Goal: Navigation & Orientation: Find specific page/section

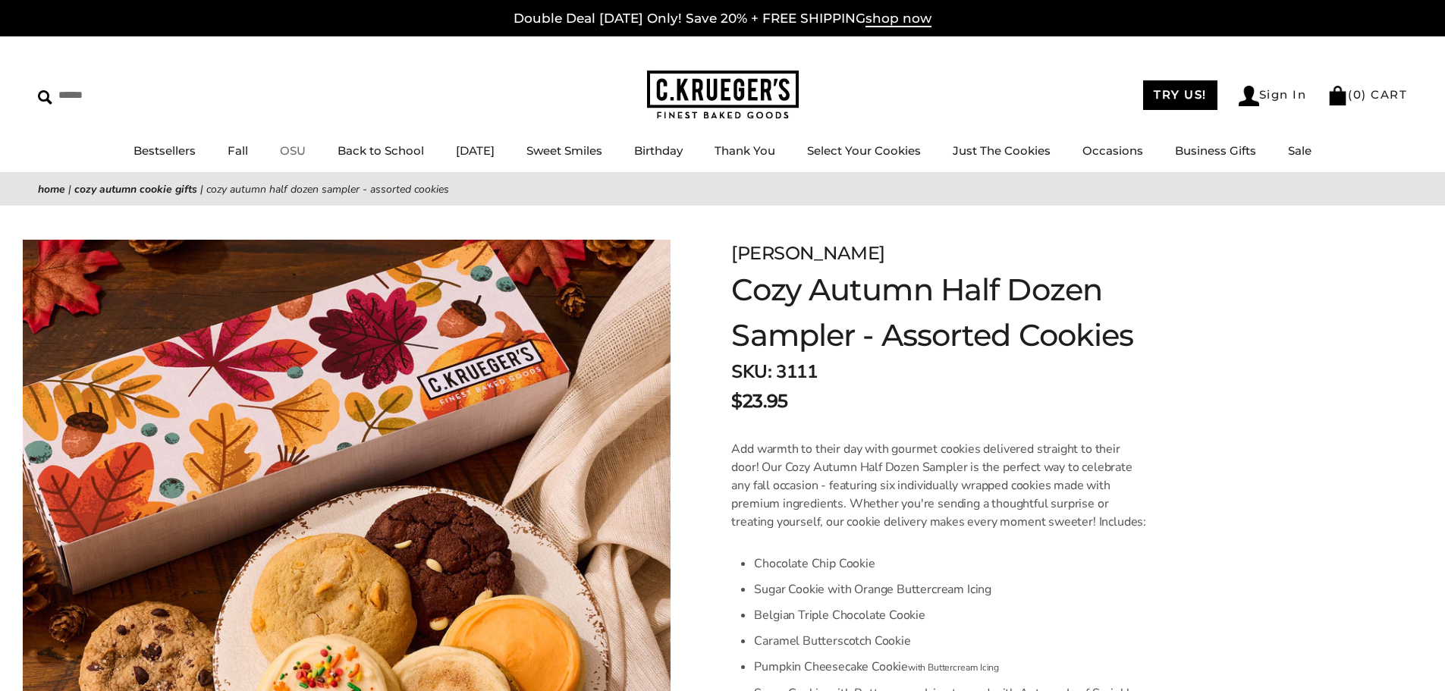
click at [281, 151] on link "OSU" at bounding box center [293, 150] width 26 height 14
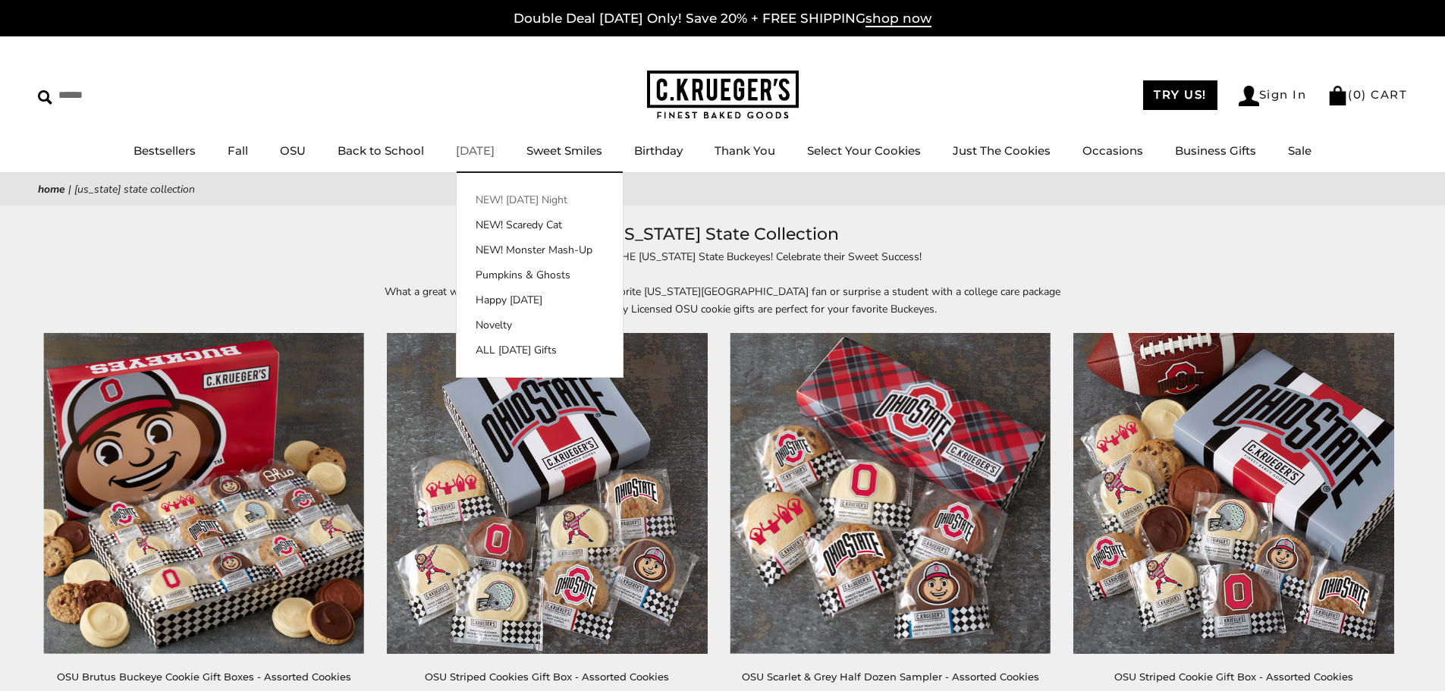
click at [510, 201] on link "NEW! [DATE] Night" at bounding box center [540, 200] width 166 height 16
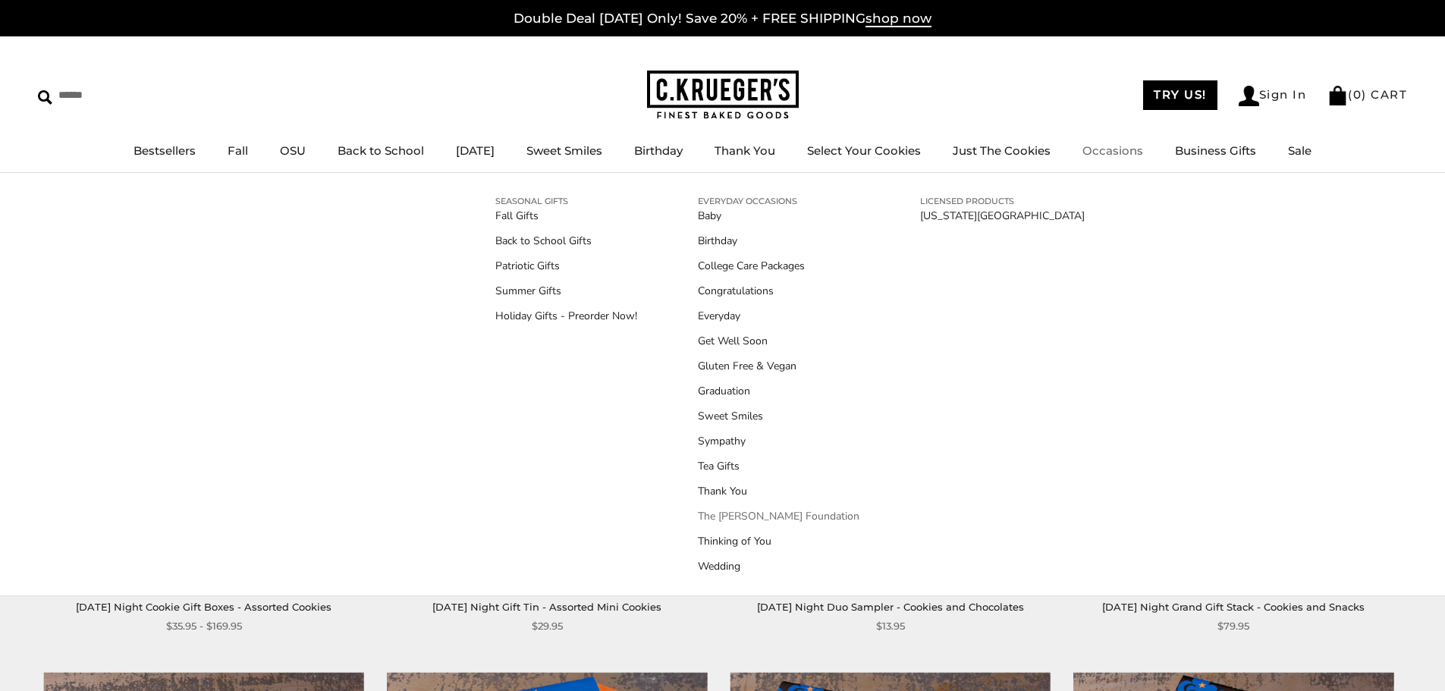
click at [758, 515] on link "The [PERSON_NAME] Foundation" at bounding box center [779, 516] width 162 height 16
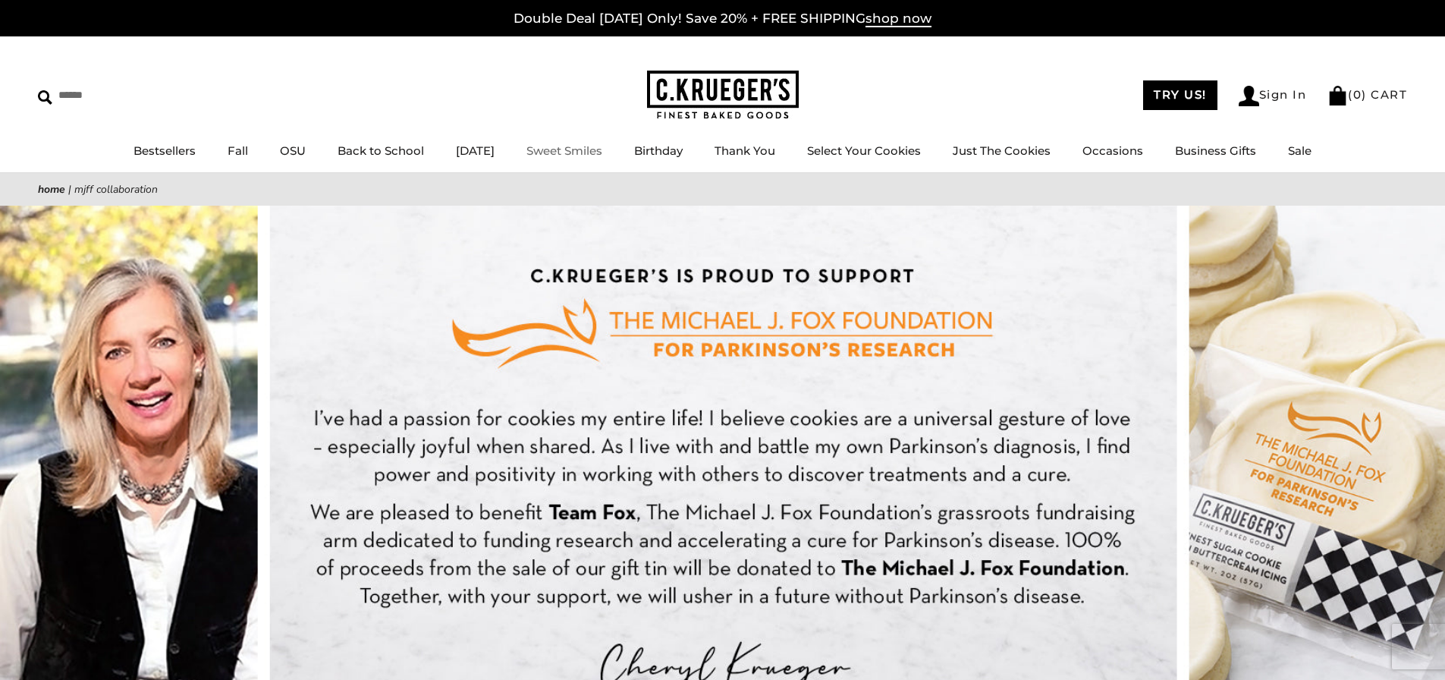
click at [576, 154] on link "Sweet Smiles" at bounding box center [564, 150] width 76 height 14
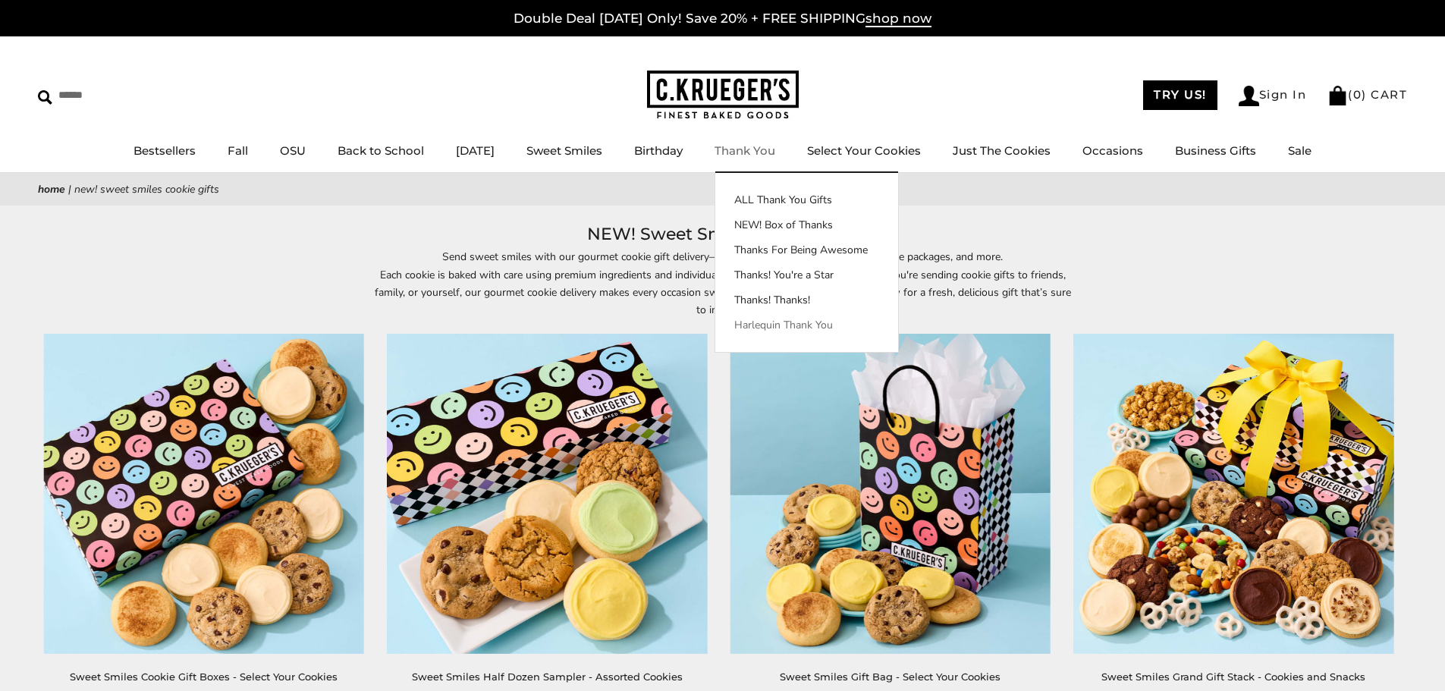
click at [792, 330] on link "Harlequin Thank You" at bounding box center [806, 325] width 183 height 16
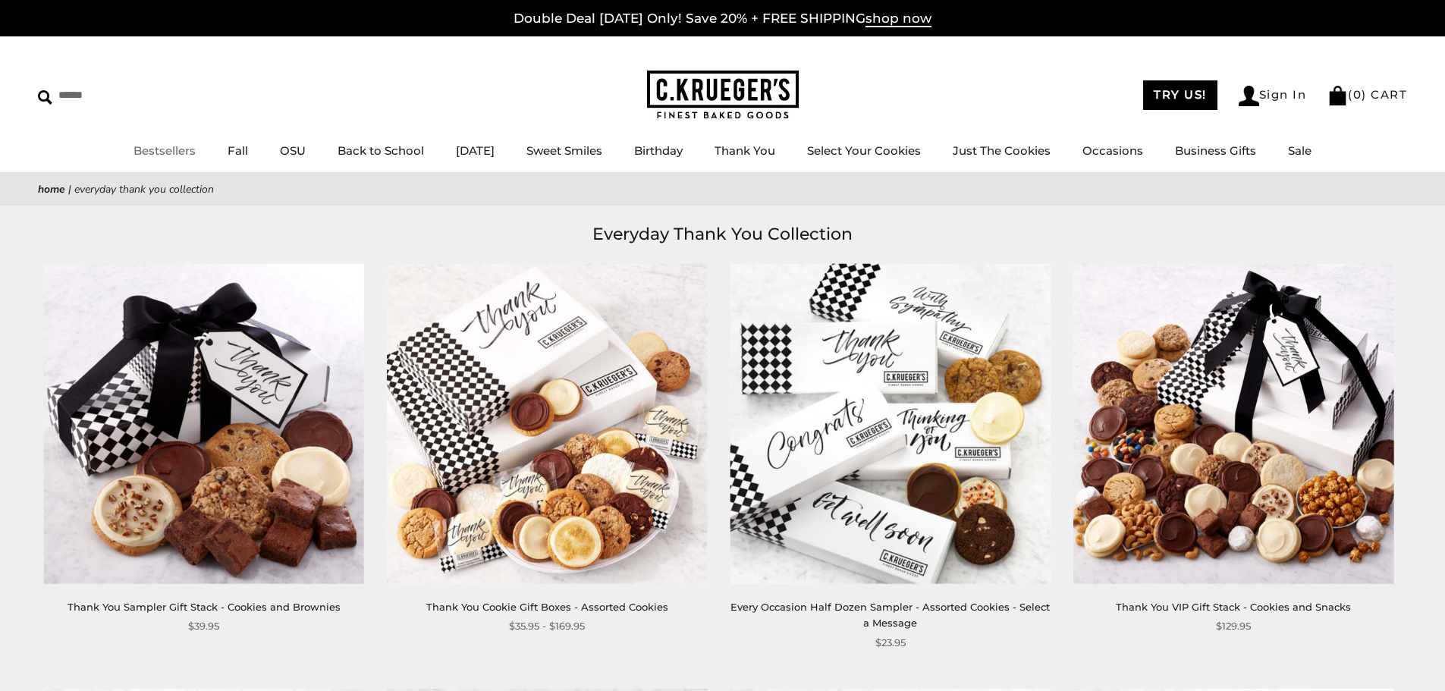
click at [157, 152] on link "Bestsellers" at bounding box center [164, 150] width 62 height 14
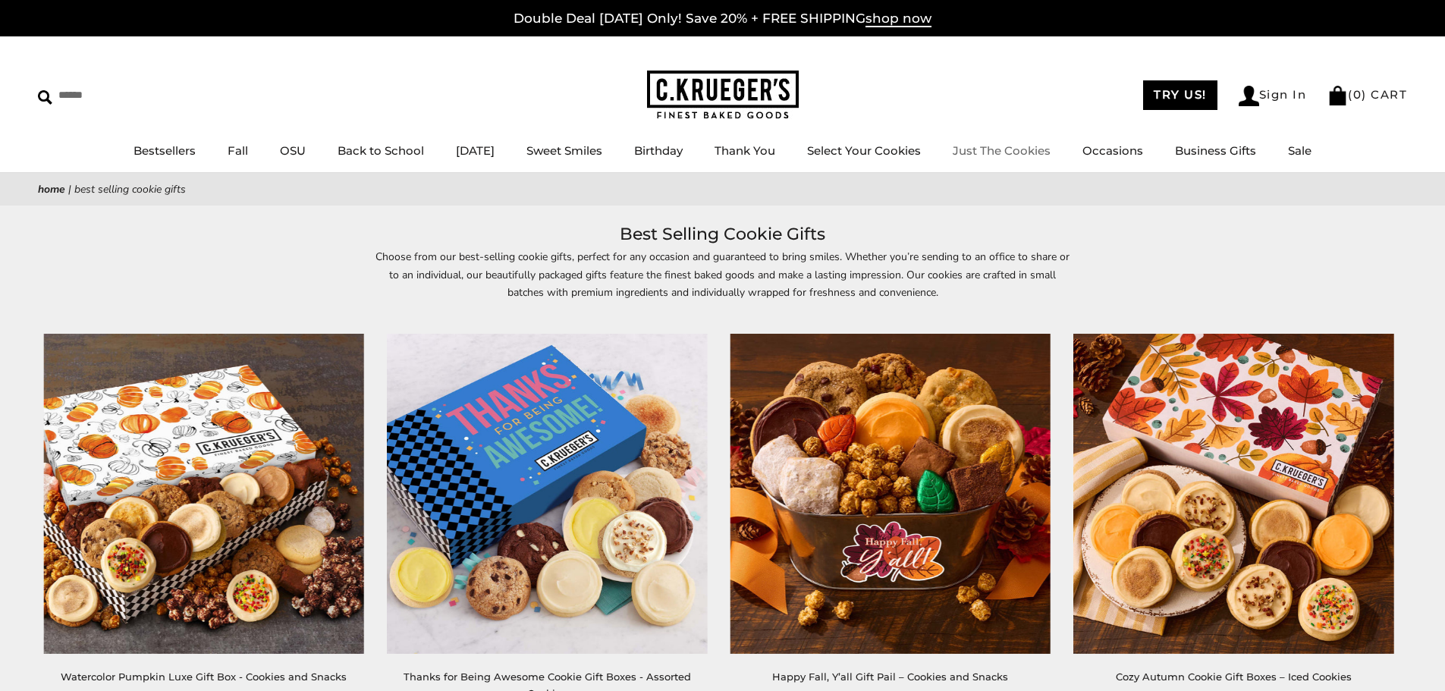
click at [1030, 158] on link "Just The Cookies" at bounding box center [1002, 150] width 98 height 14
